Goal: Information Seeking & Learning: Learn about a topic

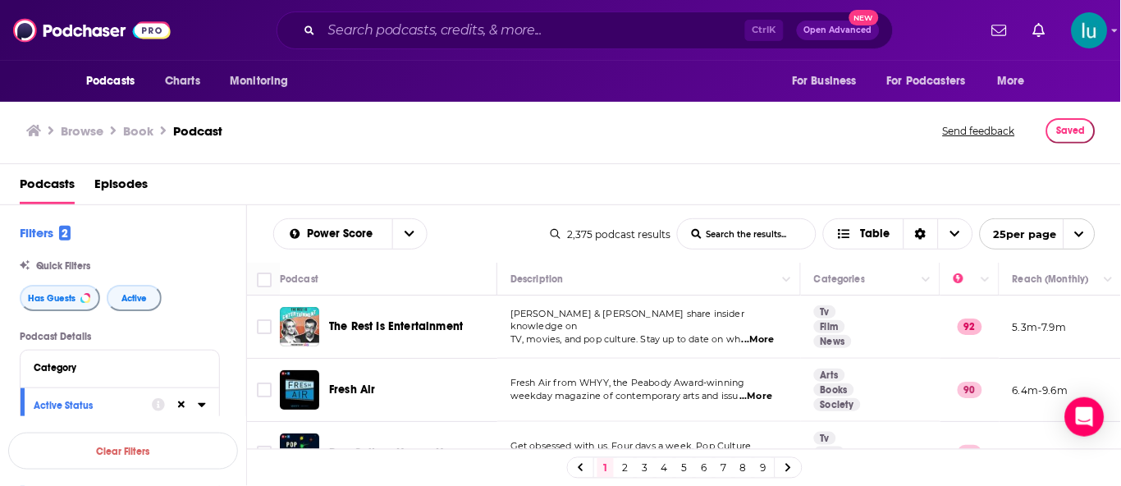
click at [698, 236] on input "List Search Input" at bounding box center [747, 234] width 138 height 30
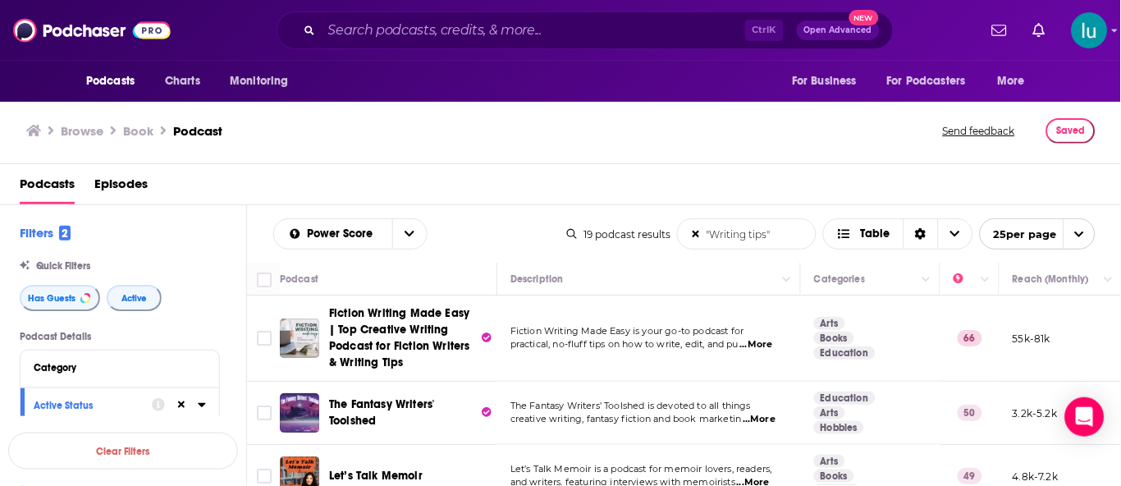
type input ""Writing tips""
click at [773, 346] on span "...More" at bounding box center [756, 344] width 33 height 13
drag, startPoint x: 1120, startPoint y: 111, endPoint x: 1120, endPoint y: 132, distance: 21.3
click at [1120, 132] on div "Browse Book Podcast Send feedback Saved" at bounding box center [561, 131] width 1122 height 66
drag, startPoint x: 1120, startPoint y: 120, endPoint x: 1120, endPoint y: 141, distance: 21.3
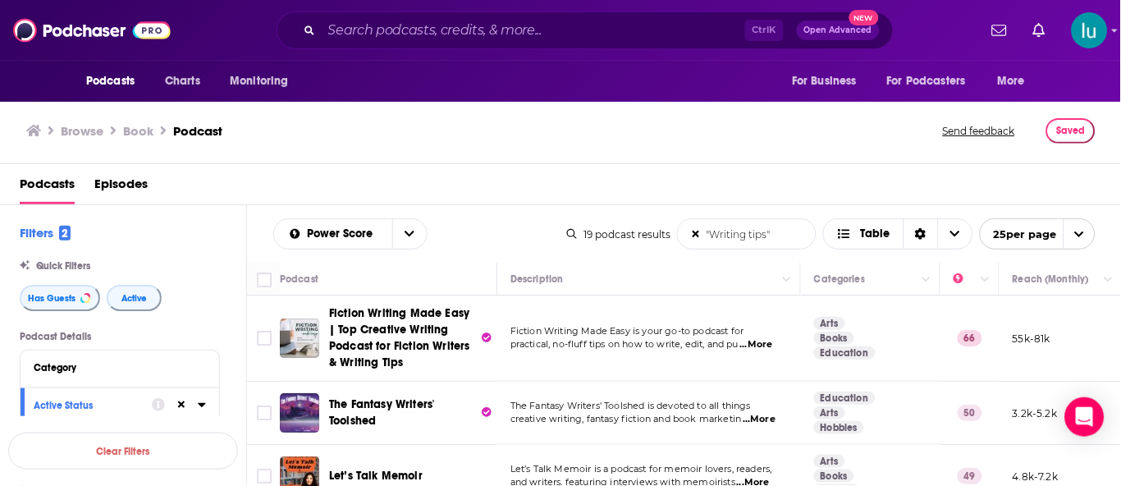
click at [1120, 141] on div "Browse Book Podcast Send feedback Saved" at bounding box center [561, 131] width 1122 height 66
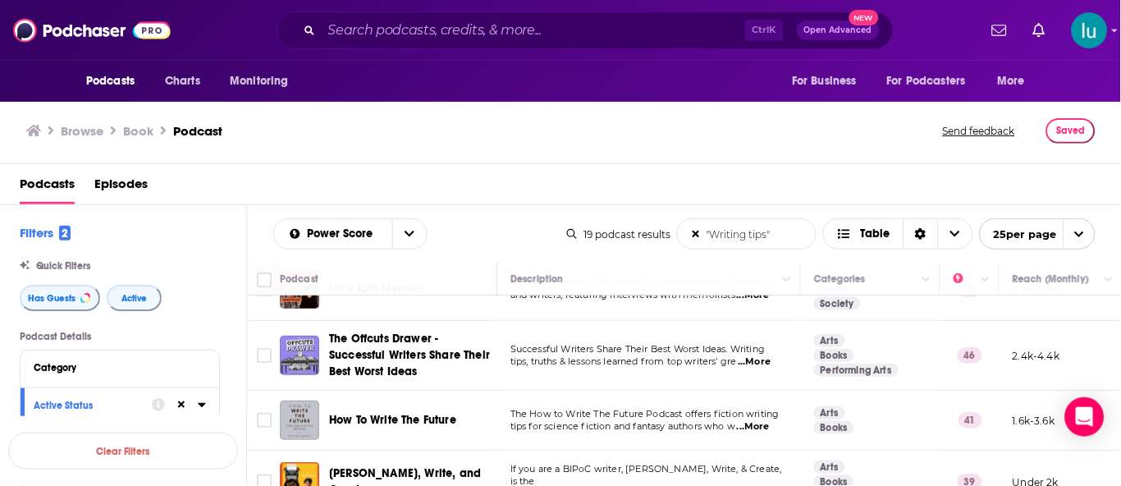
scroll to position [197, 0]
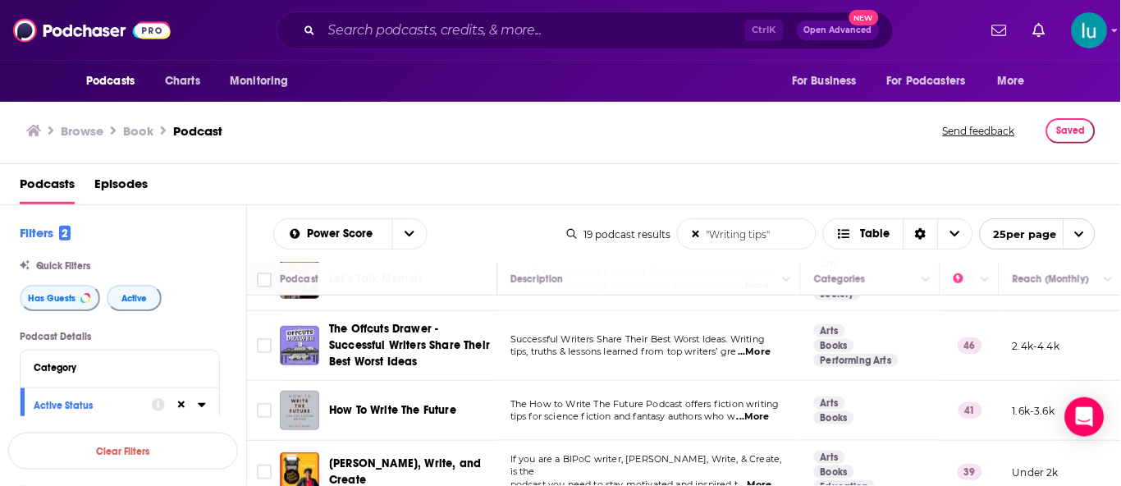
click at [762, 422] on span "...More" at bounding box center [753, 416] width 33 height 13
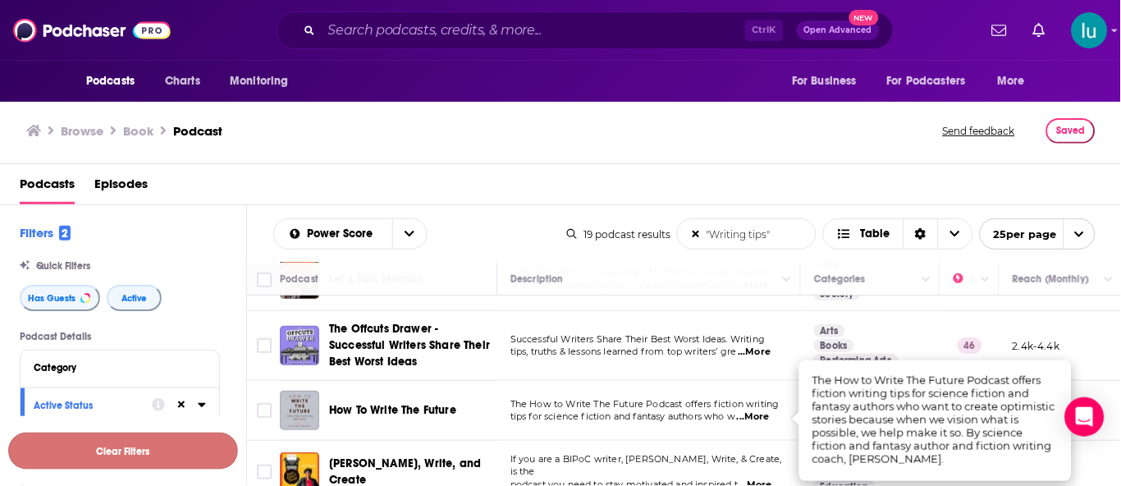
click at [172, 439] on button "Clear Filters" at bounding box center [123, 451] width 230 height 37
click at [172, 439] on div "Language" at bounding box center [115, 442] width 162 height 11
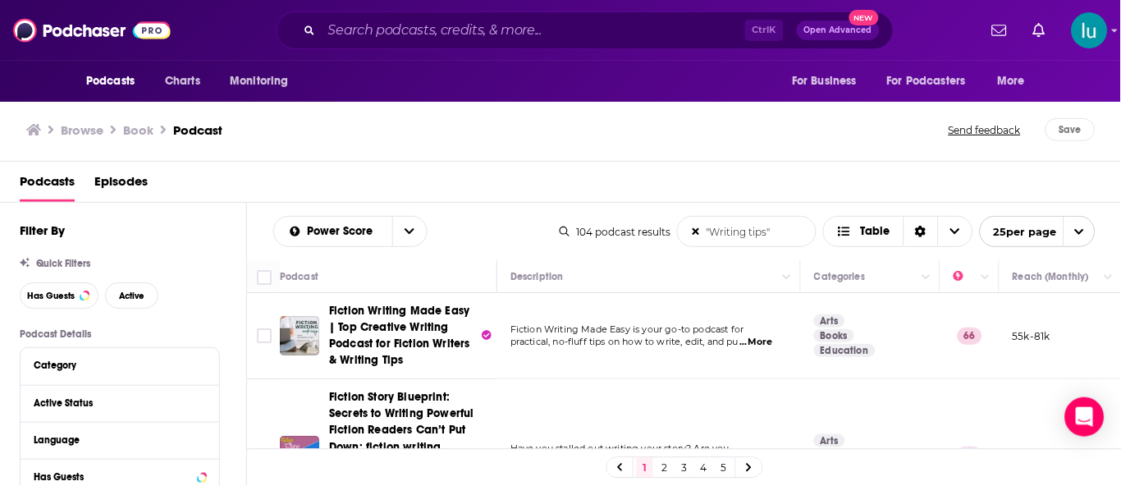
click at [768, 343] on span "...More" at bounding box center [756, 342] width 33 height 13
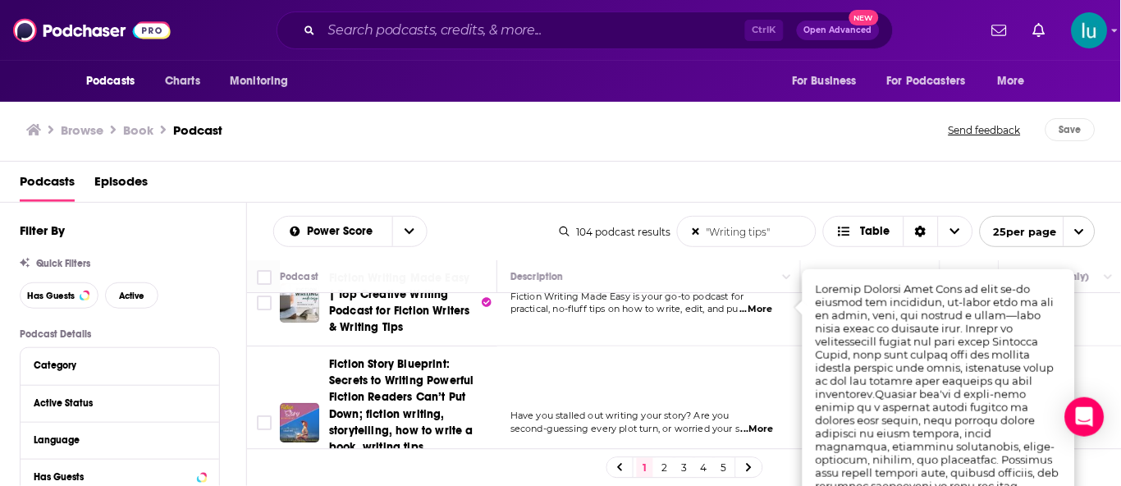
scroll to position [66, 0]
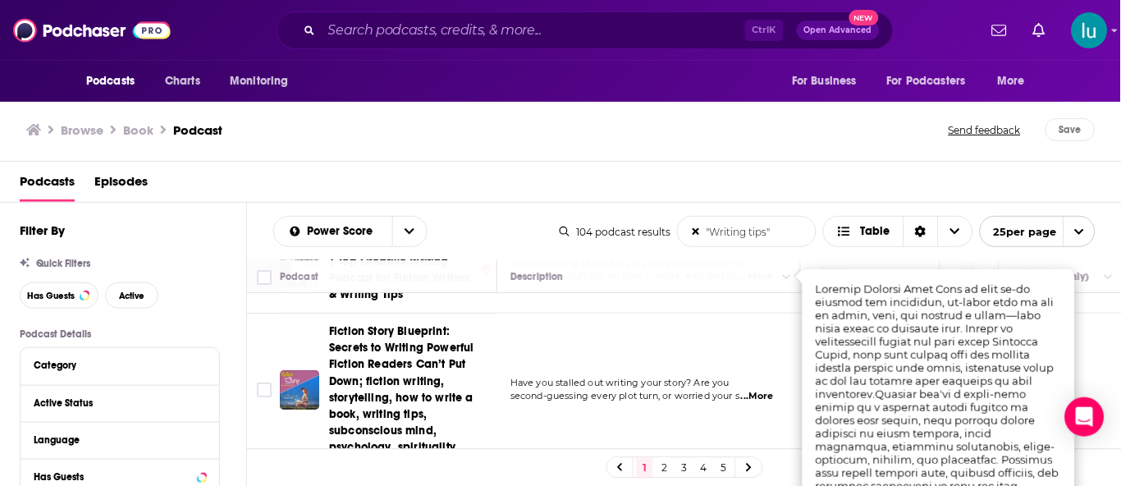
click at [768, 390] on span "...More" at bounding box center [757, 396] width 33 height 13
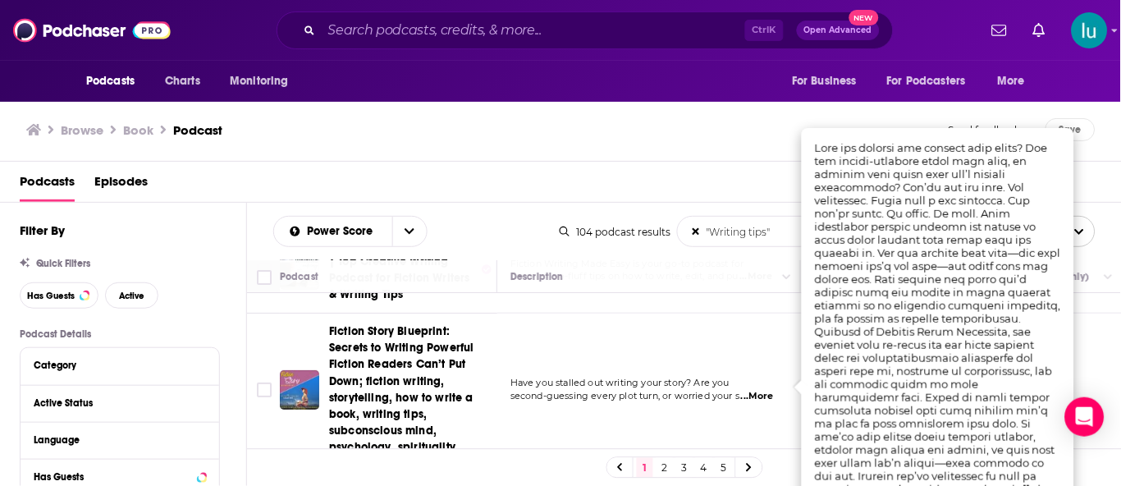
click at [763, 397] on td "Have you stalled out writing your story? Are you second-guessing every plot tur…" at bounding box center [649, 390] width 304 height 152
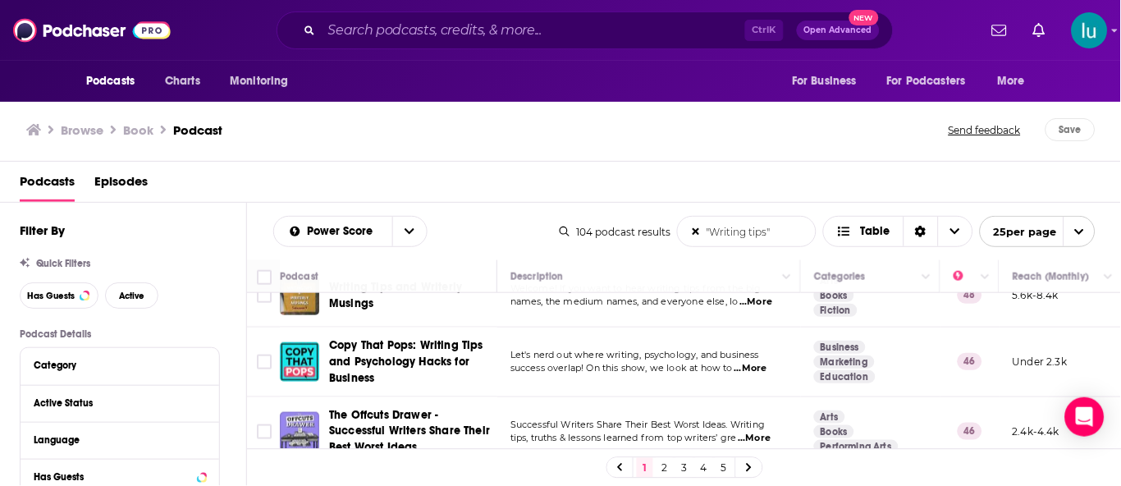
scroll to position [427, 0]
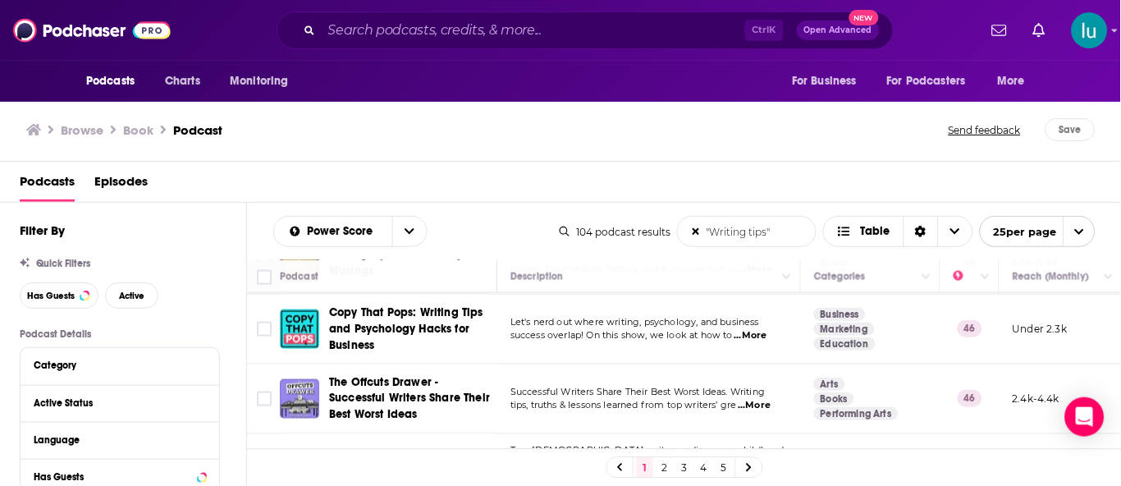
click at [771, 399] on span "...More" at bounding box center [754, 405] width 33 height 13
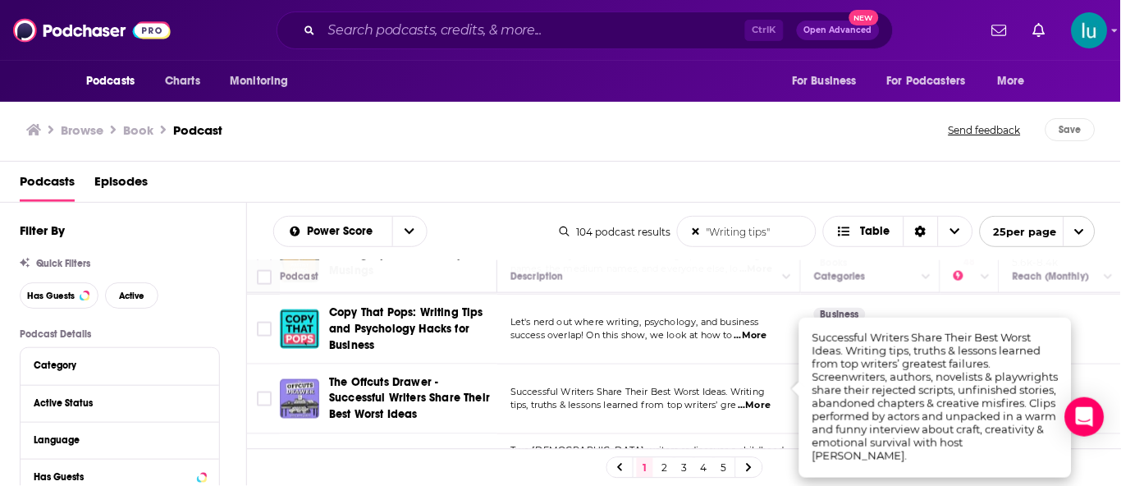
click at [771, 399] on span "...More" at bounding box center [754, 405] width 33 height 13
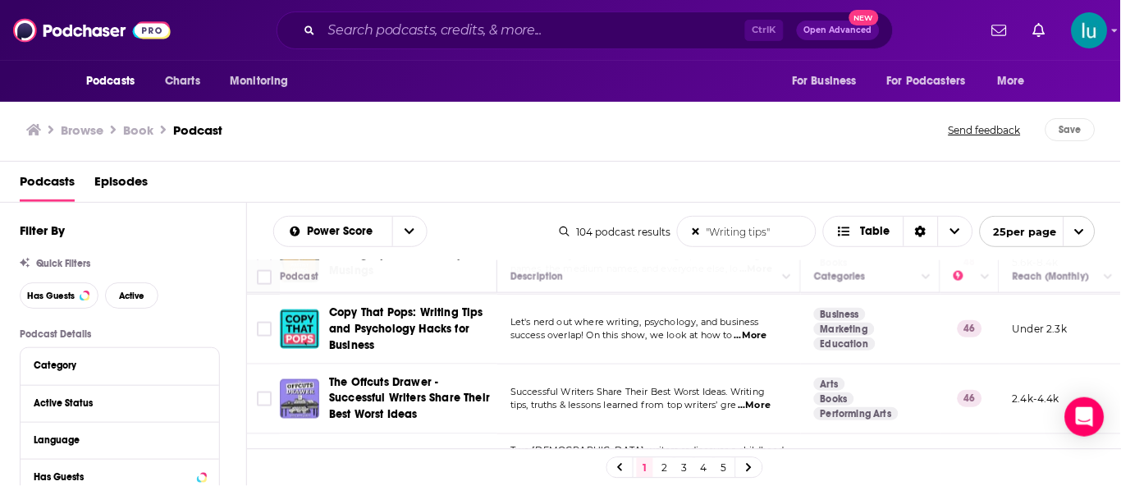
click at [807, 387] on td "Arts Books Performing Arts" at bounding box center [871, 399] width 140 height 70
click at [762, 399] on span "...More" at bounding box center [754, 405] width 33 height 13
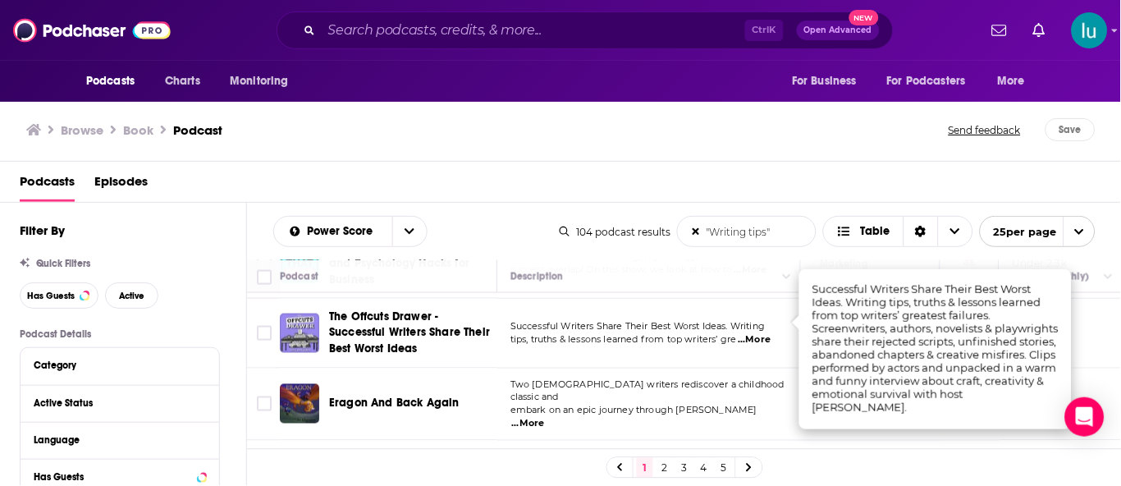
scroll to position [525, 0]
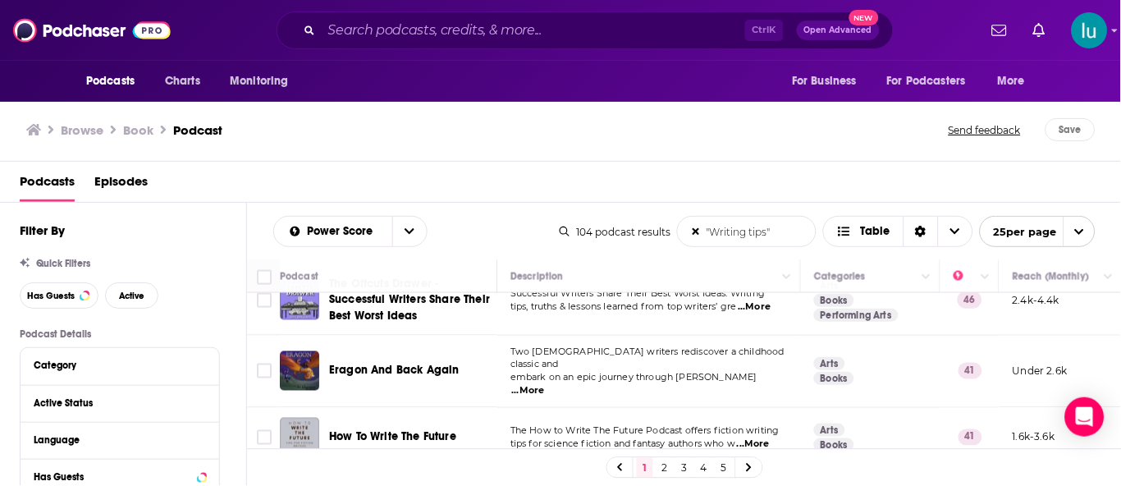
click at [767, 437] on span "...More" at bounding box center [753, 443] width 33 height 13
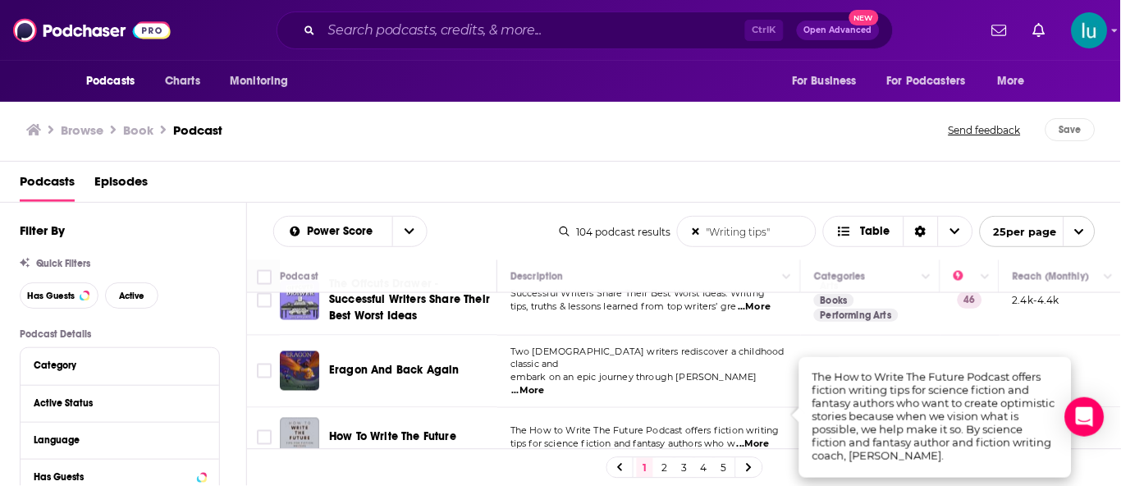
click at [456, 429] on div "How To Write The Future" at bounding box center [414, 437] width 171 height 16
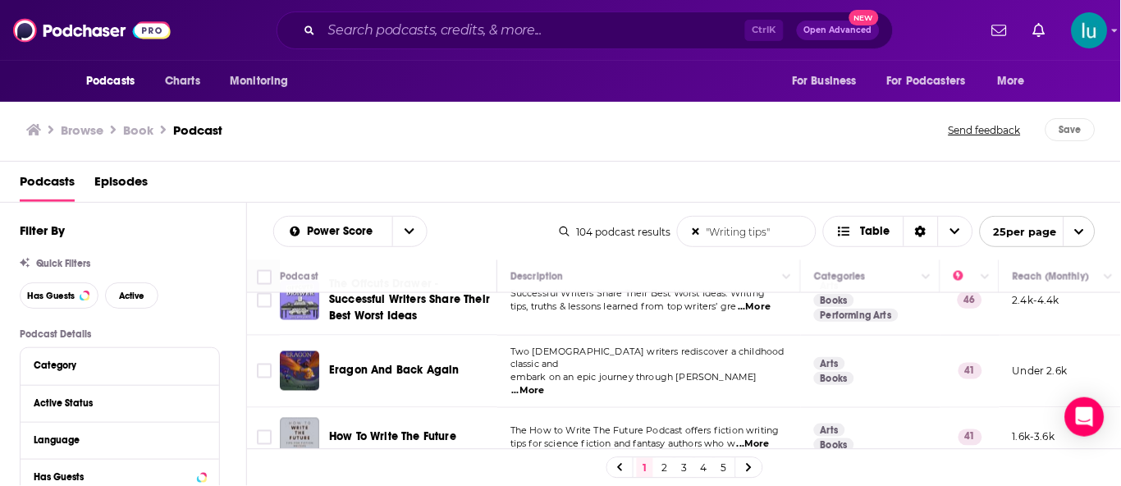
click at [762, 437] on span "...More" at bounding box center [753, 443] width 33 height 13
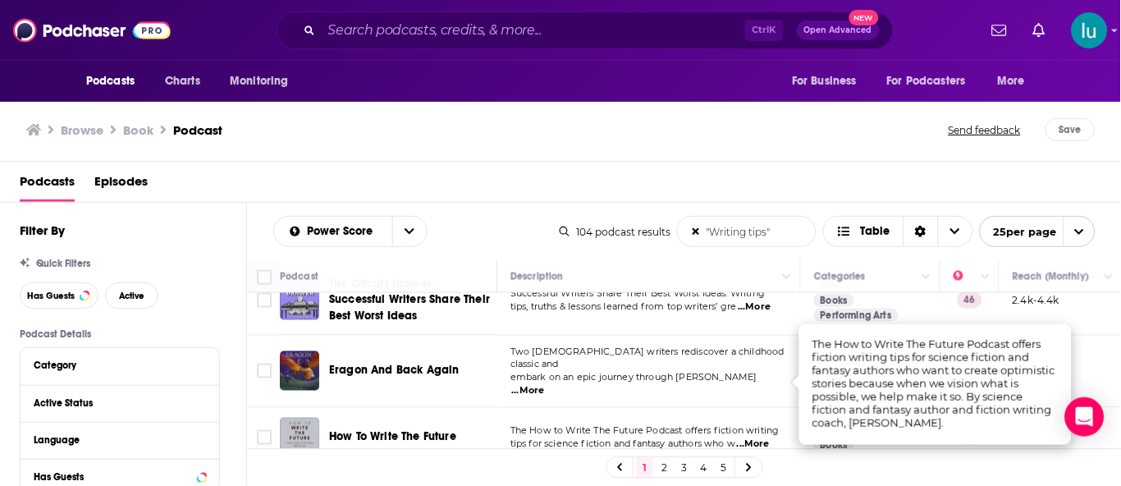
scroll to position [558, 0]
